Goal: Information Seeking & Learning: Learn about a topic

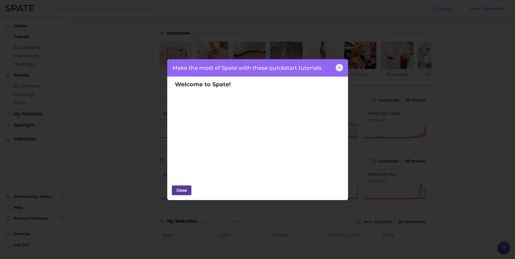
click at [180, 191] on div "Close" at bounding box center [181, 190] width 16 height 8
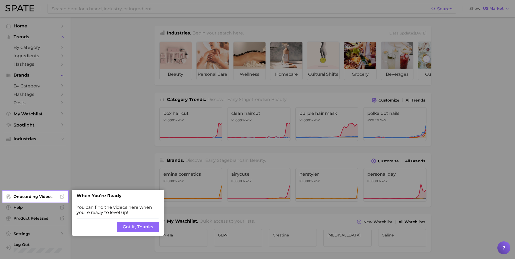
click at [144, 227] on button "Got It, Thanks" at bounding box center [138, 227] width 42 height 10
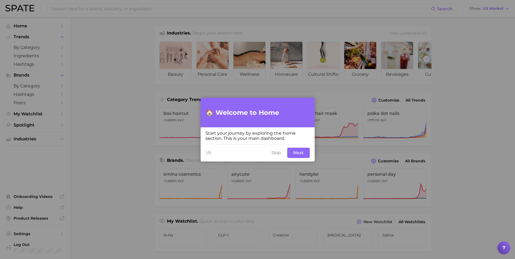
drag, startPoint x: 304, startPoint y: 151, endPoint x: 263, endPoint y: 152, distance: 40.4
click at [263, 152] on div "1/6 Skip Next" at bounding box center [258, 152] width 114 height 17
click at [297, 153] on button "Next" at bounding box center [298, 153] width 23 height 10
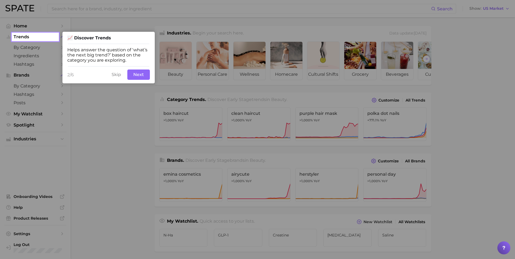
click at [139, 72] on button "Next" at bounding box center [138, 74] width 23 height 10
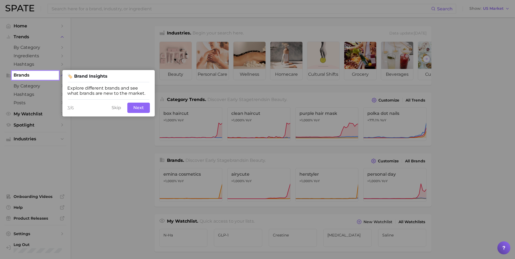
click at [141, 105] on button "Next" at bounding box center [138, 108] width 23 height 10
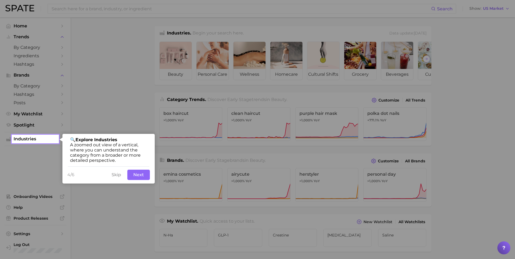
click at [140, 173] on button "Next" at bounding box center [138, 175] width 23 height 10
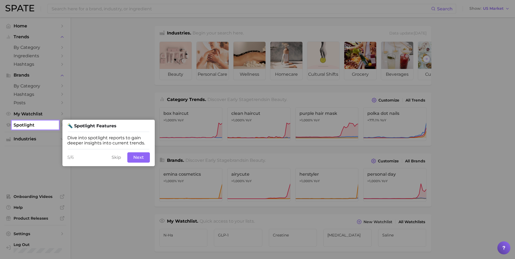
click at [141, 158] on button "Next" at bounding box center [138, 157] width 23 height 10
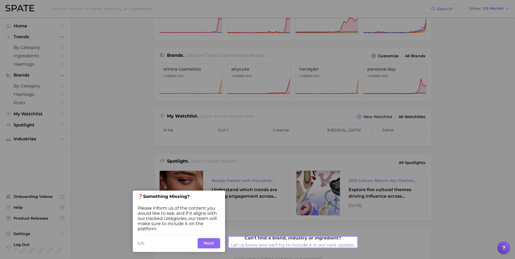
scroll to position [105, 0]
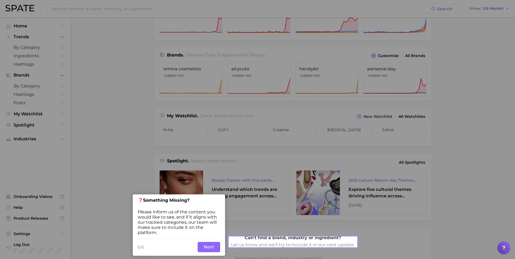
click at [214, 246] on button "Next" at bounding box center [209, 247] width 23 height 10
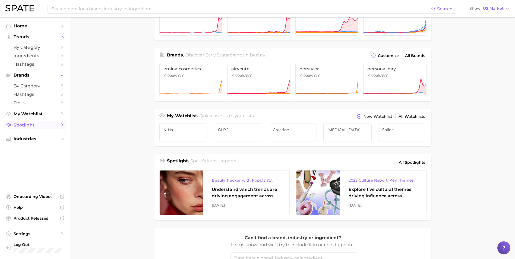
click at [30, 126] on span "Spotlight" at bounding box center [35, 124] width 43 height 5
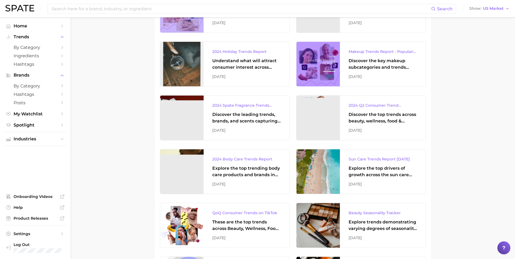
scroll to position [760, 0]
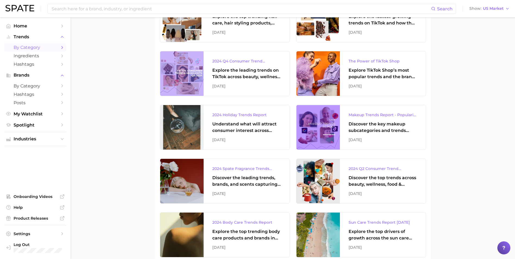
click at [40, 47] on span "by Category" at bounding box center [35, 47] width 43 height 5
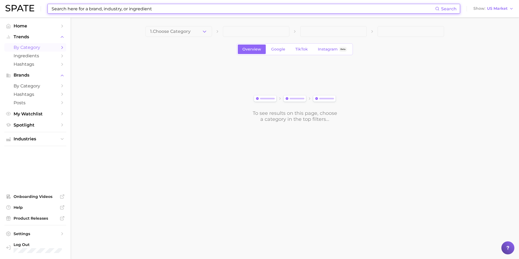
click at [135, 6] on input at bounding box center [243, 8] width 384 height 9
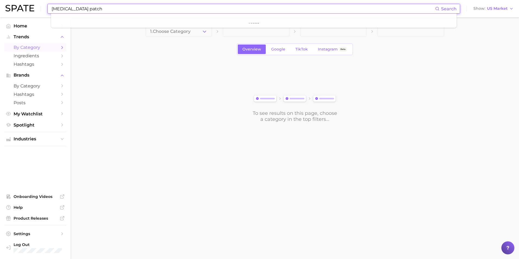
type input "[MEDICAL_DATA] patch"
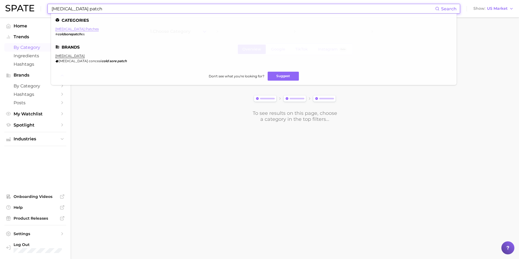
click at [72, 30] on link "[MEDICAL_DATA] patches" at bounding box center [76, 29] width 43 height 4
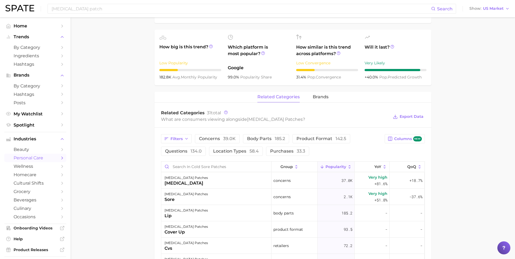
scroll to position [190, 0]
